Goal: Task Accomplishment & Management: Use online tool/utility

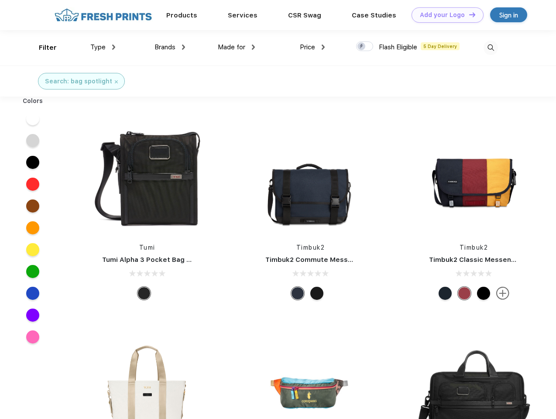
click at [444, 15] on link "Add your Logo Design Tool" at bounding box center [447, 14] width 72 height 15
click at [0, 0] on div "Design Tool" at bounding box center [0, 0] width 0 height 0
click at [468, 14] on link "Add your Logo Design Tool" at bounding box center [447, 14] width 72 height 15
click at [42, 48] on div "Filter" at bounding box center [48, 48] width 18 height 10
click at [103, 47] on span "Type" at bounding box center [97, 47] width 15 height 8
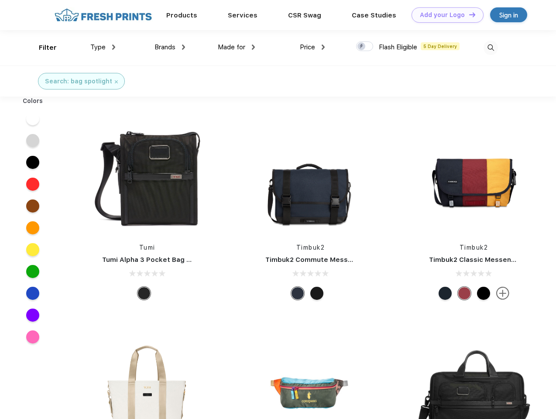
click at [170, 47] on span "Brands" at bounding box center [164, 47] width 21 height 8
click at [236, 47] on span "Made for" at bounding box center [231, 47] width 27 height 8
click at [312, 47] on span "Price" at bounding box center [307, 47] width 15 height 8
click at [365, 47] on div at bounding box center [364, 46] width 17 height 10
click at [361, 47] on input "checkbox" at bounding box center [359, 44] width 6 height 6
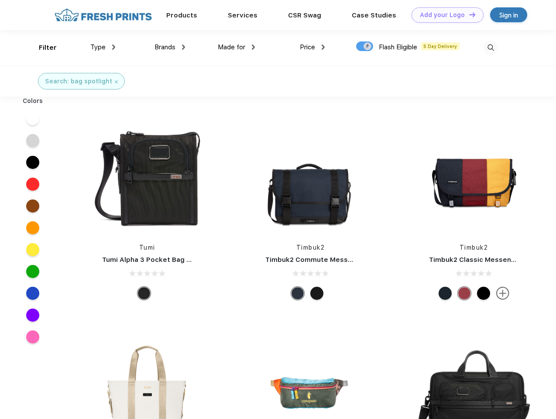
click at [490, 48] on img at bounding box center [490, 48] width 14 height 14
